Goal: Task Accomplishment & Management: Manage account settings

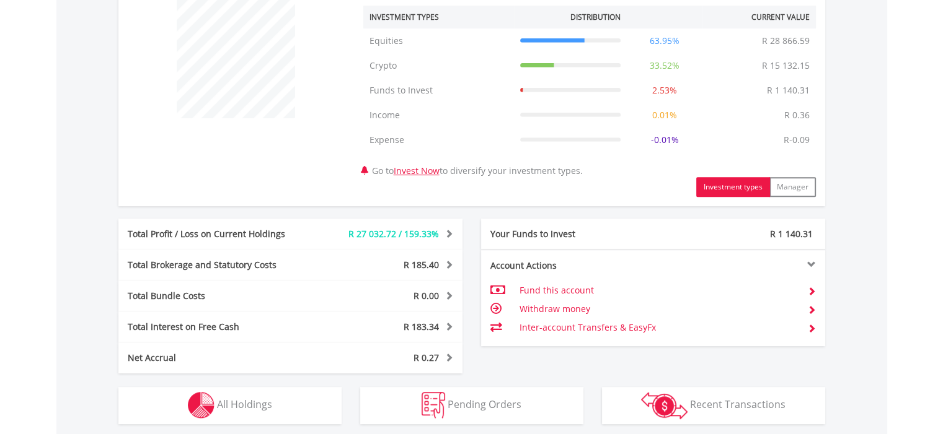
scroll to position [550, 0]
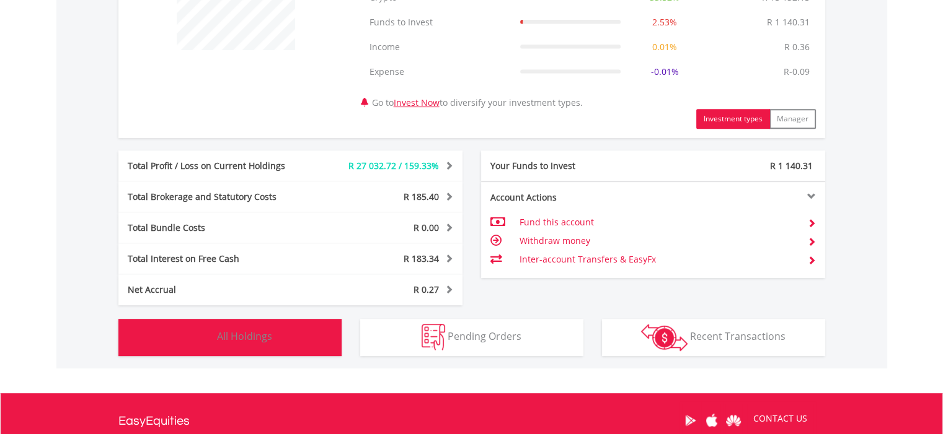
click at [247, 337] on span "All Holdings" at bounding box center [244, 337] width 55 height 14
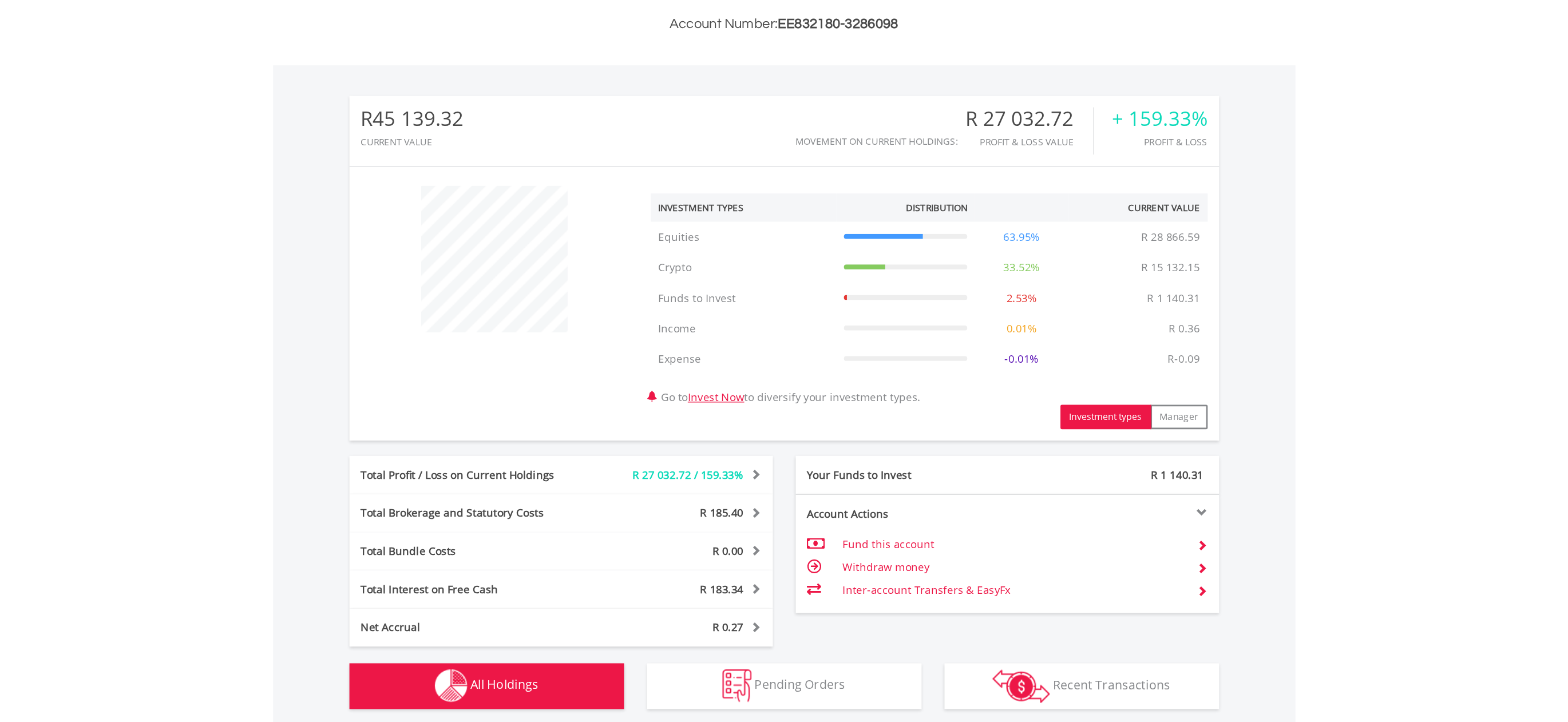
scroll to position [0, 0]
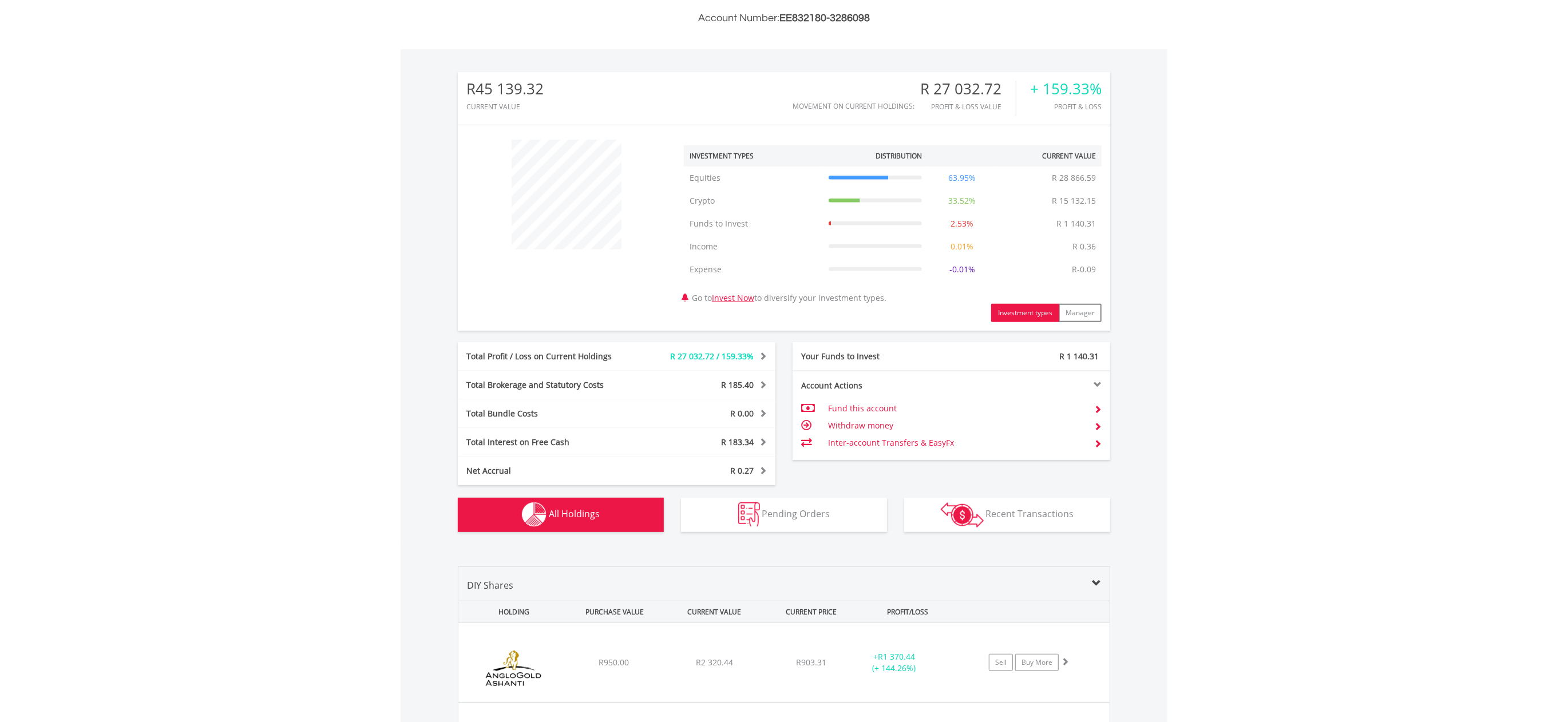
drag, startPoint x: 877, startPoint y: 1, endPoint x: 264, endPoint y: 366, distance: 713.4
click at [264, 366] on body "My Investments Invest Now New Listings Sell My Recurring Investments Pending Or…" at bounding box center [784, 677] width 1568 height 1964
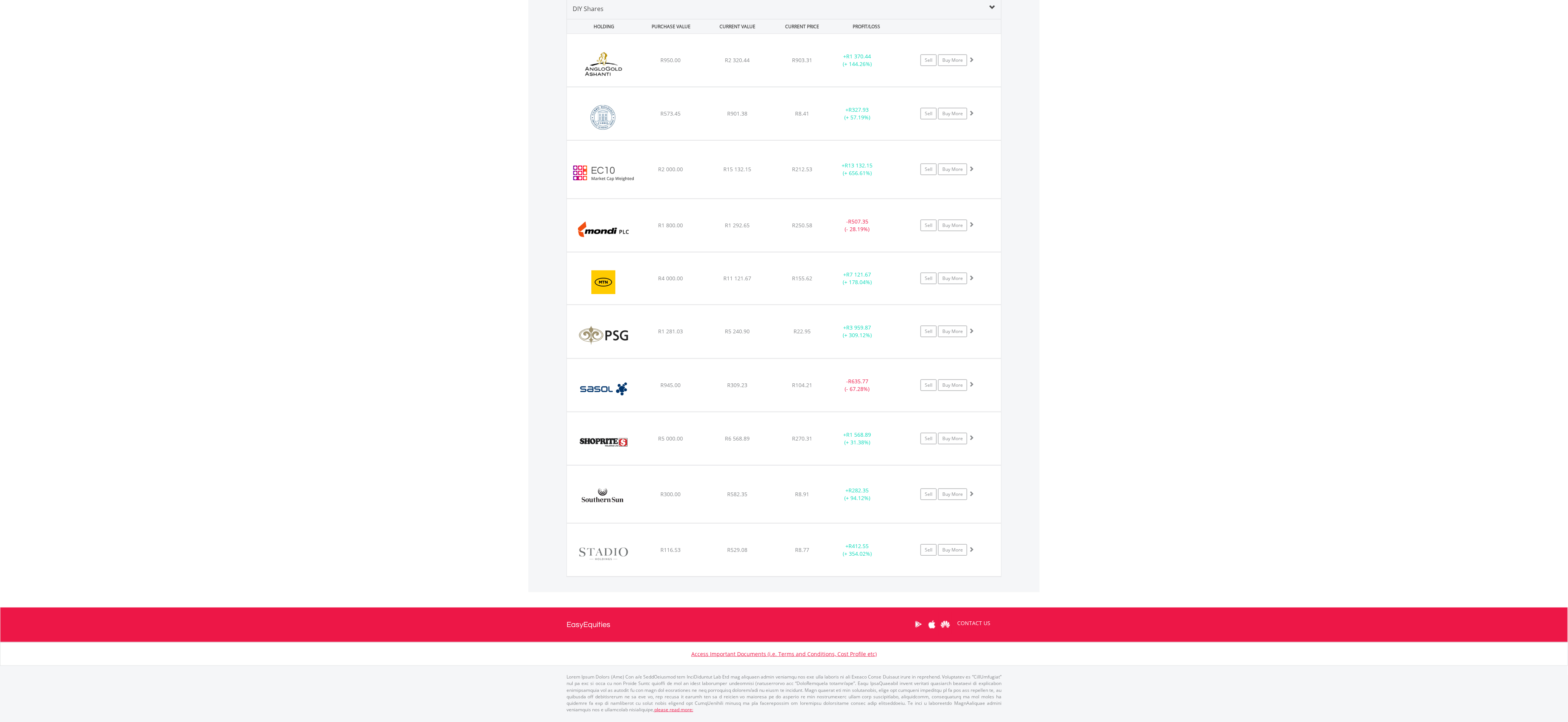
scroll to position [73, 145]
drag, startPoint x: 1053, startPoint y: 7, endPoint x: 1137, endPoint y: 316, distance: 320.2
click at [580, 267] on body "My Investments Invest Now New Listings Sell My Recurring Investments Pending Or…" at bounding box center [784, 70] width 1568 height 1309
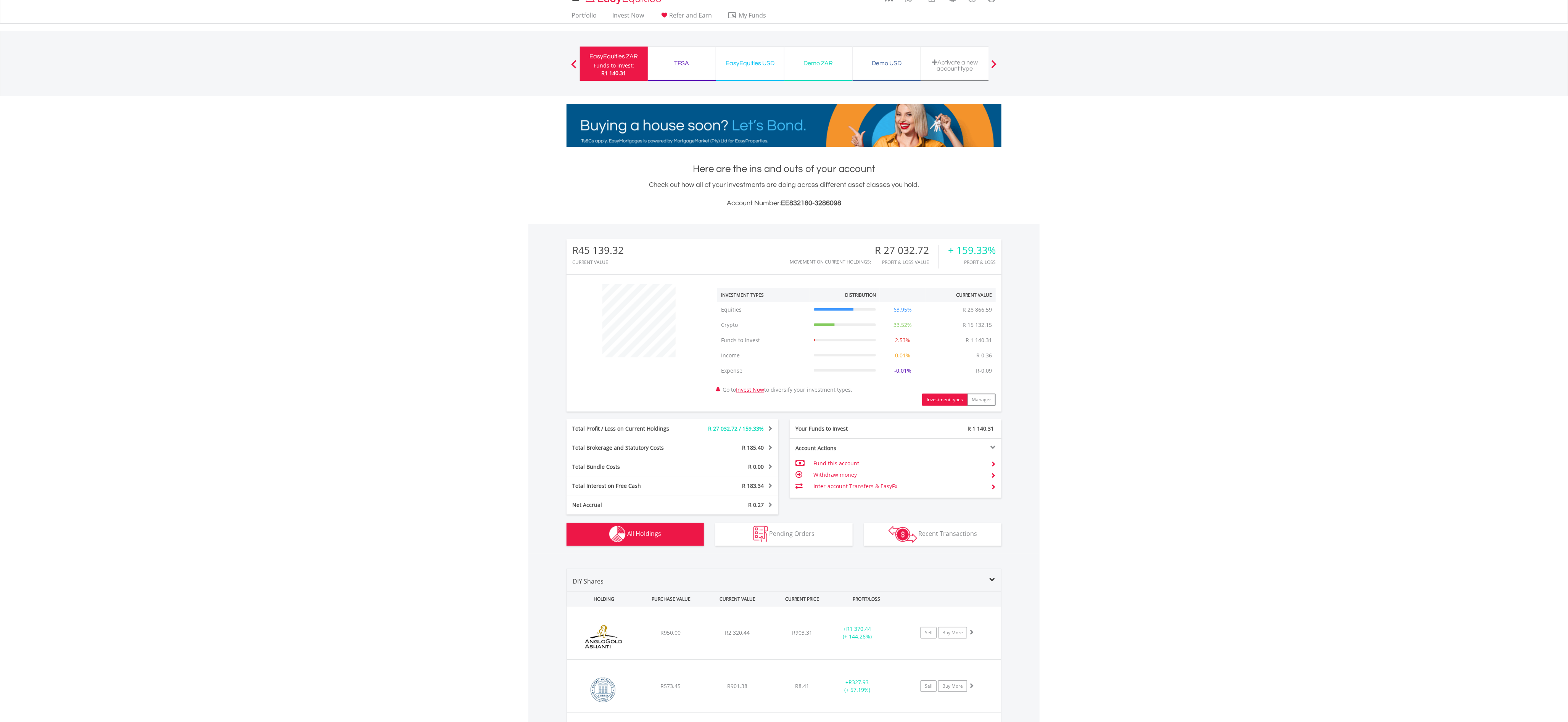
scroll to position [0, 0]
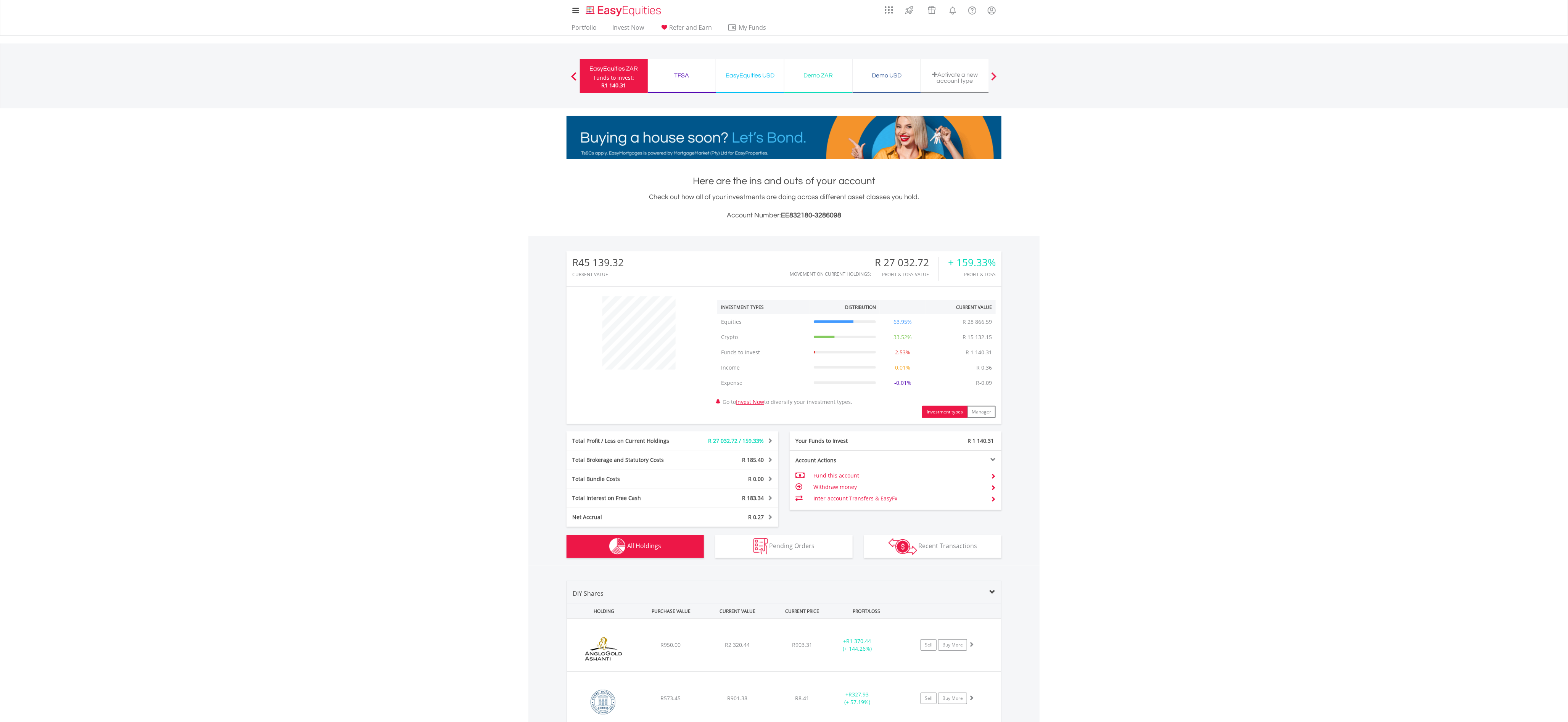
click at [580, 75] on div "EasyEquities USD" at bounding box center [750, 75] width 58 height 10
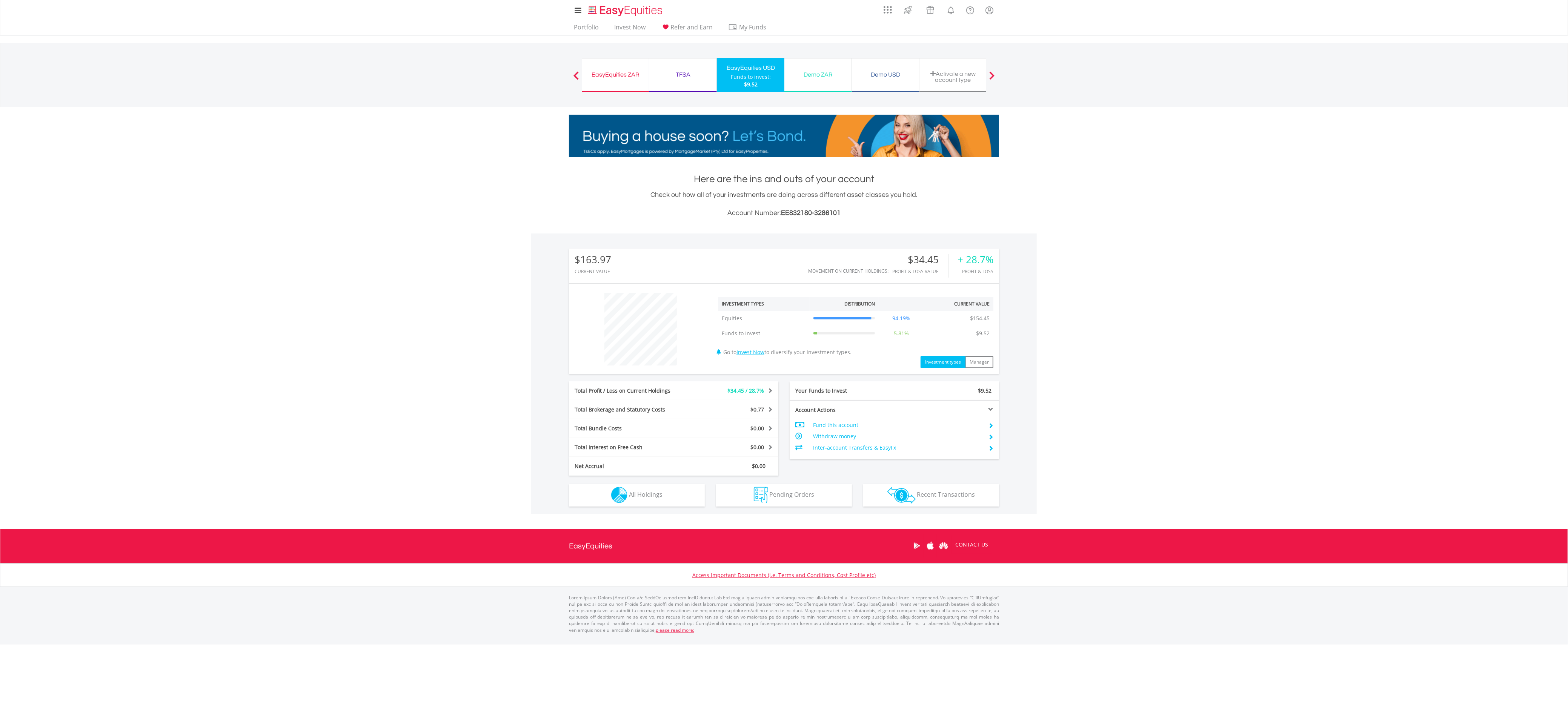
scroll to position [72, 143]
click at [648, 494] on span "All Holdings" at bounding box center [645, 495] width 33 height 9
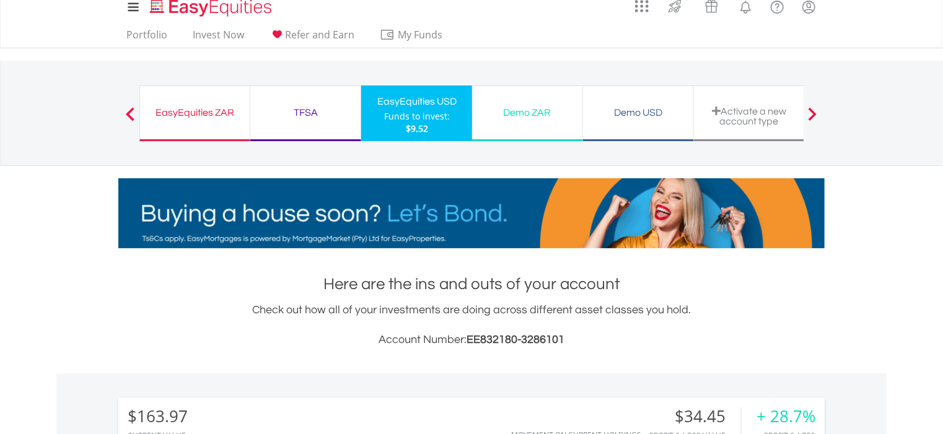
scroll to position [0, 0]
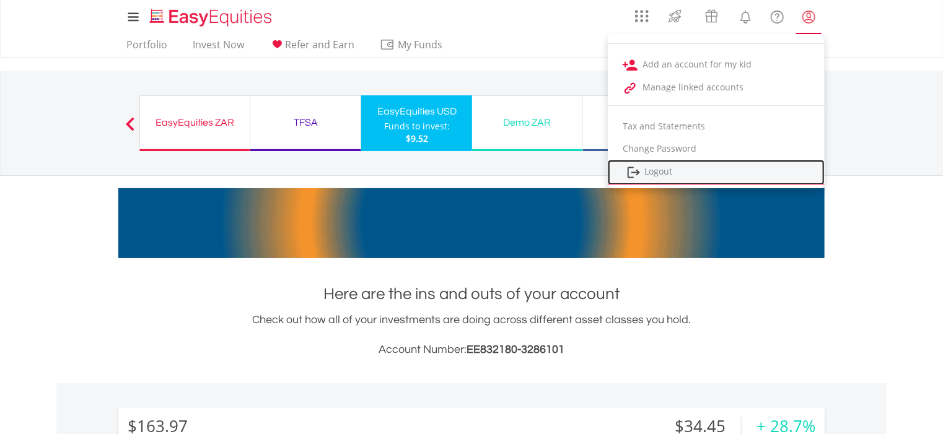
click at [669, 174] on link "Logout" at bounding box center [716, 172] width 217 height 25
